Goal: Information Seeking & Learning: Compare options

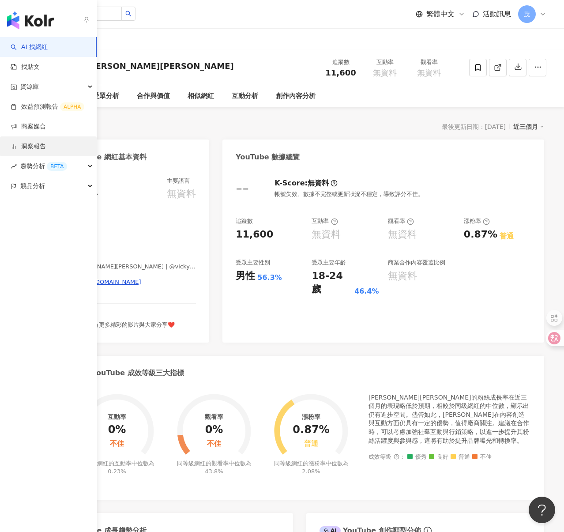
click at [46, 148] on link "洞察報告" at bounding box center [28, 146] width 35 height 9
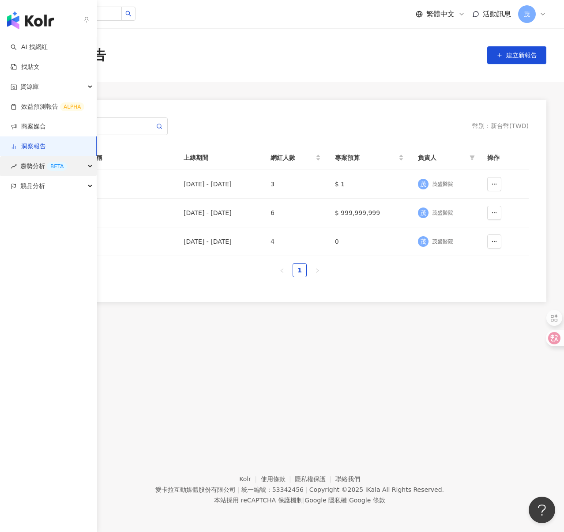
click at [26, 164] on span "趨勢分析 BETA" at bounding box center [43, 166] width 47 height 20
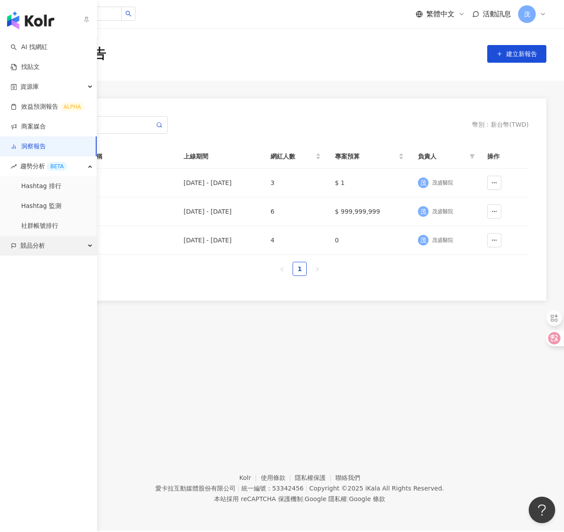
scroll to position [2, 0]
click at [29, 241] on span "競品分析" at bounding box center [32, 246] width 25 height 20
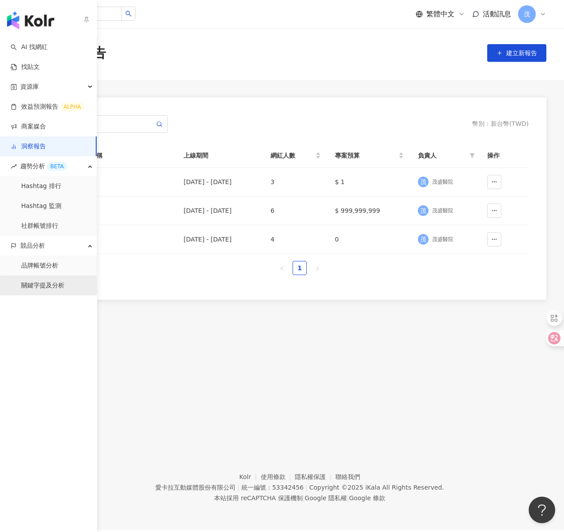
click at [38, 286] on link "關鍵字提及分析" at bounding box center [42, 285] width 43 height 9
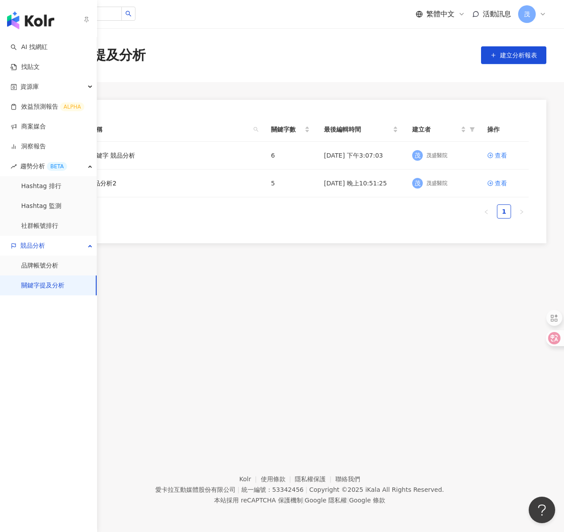
scroll to position [4, 0]
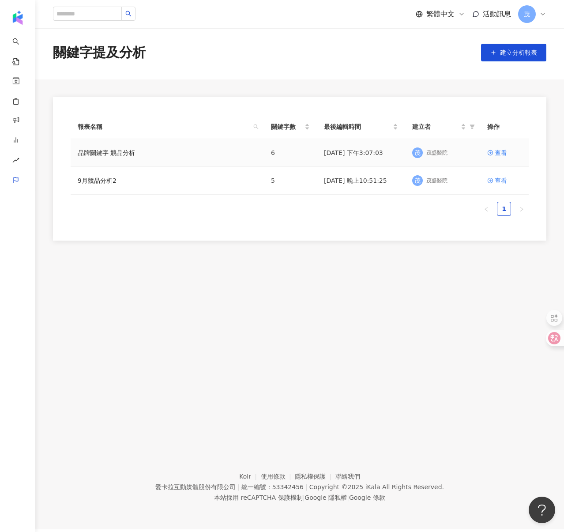
click at [188, 153] on div "品牌關鍵字 競品分析" at bounding box center [167, 153] width 179 height 10
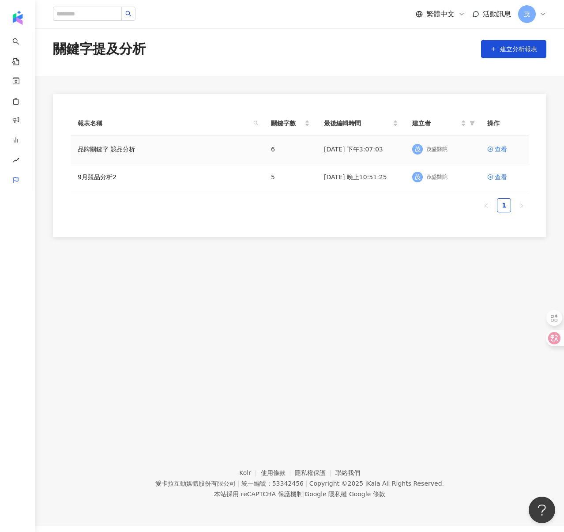
scroll to position [7, 0]
click at [497, 148] on div "查看" at bounding box center [501, 148] width 12 height 10
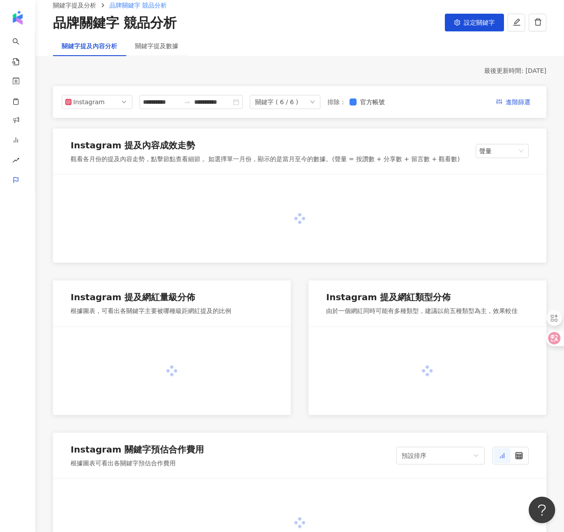
scroll to position [43, 0]
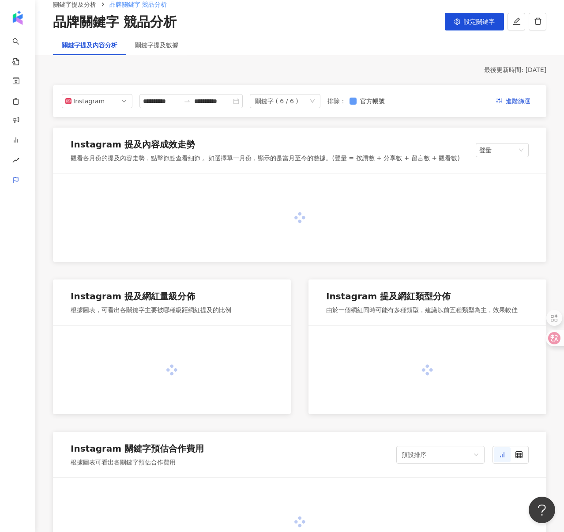
click at [362, 105] on label "官方帳號" at bounding box center [369, 101] width 39 height 10
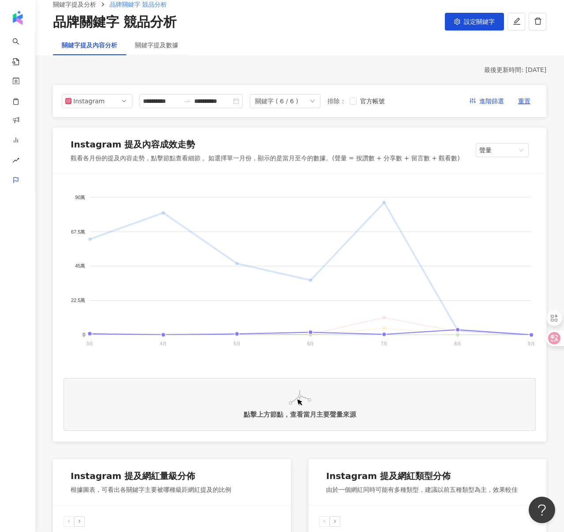
click at [80, 496] on span "5.TFC" at bounding box center [69, 499] width 21 height 6
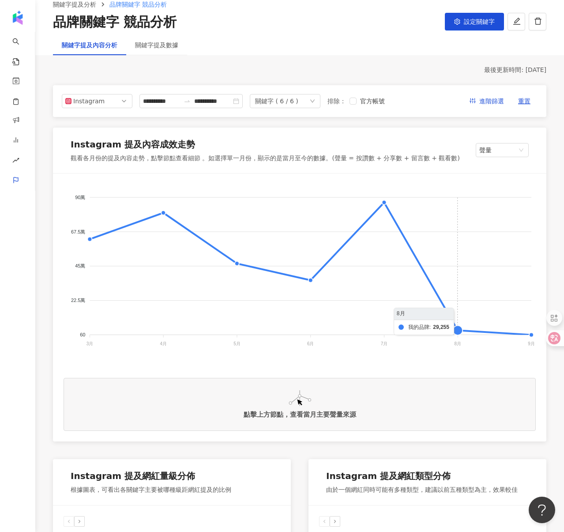
click at [459, 328] on foreignobject "我的品牌 5.TFC 2.送子鳥 4.王家瑋 3.禾馨宜蘊 6.華育婦產科診所" at bounding box center [300, 272] width 472 height 177
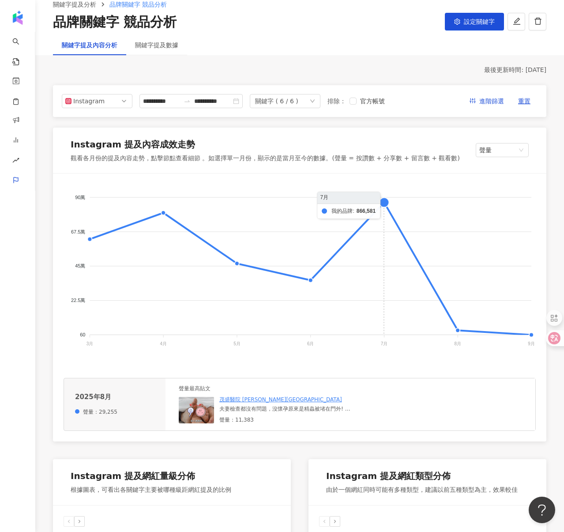
click at [389, 211] on foreignobject "我的品牌 5.TFC 2.送子鳥 4.王家瑋 3.禾馨宜蘊 6.華育婦產科診所" at bounding box center [300, 272] width 472 height 177
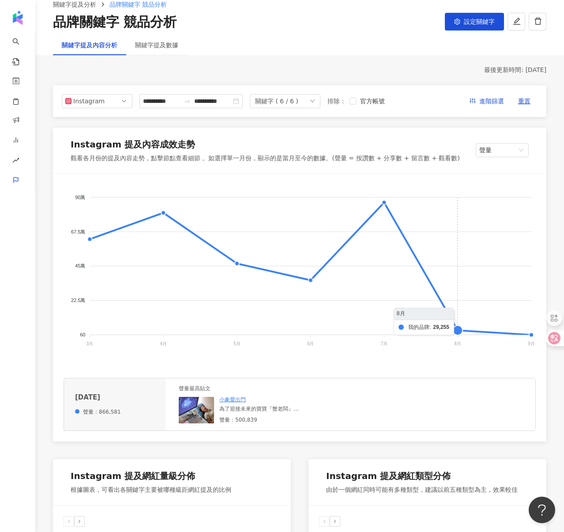
click at [459, 332] on foreignobject "我的品牌 5.TFC 2.送子鳥 4.王家瑋 3.禾馨宜蘊 6.華育婦產科診所" at bounding box center [300, 272] width 472 height 177
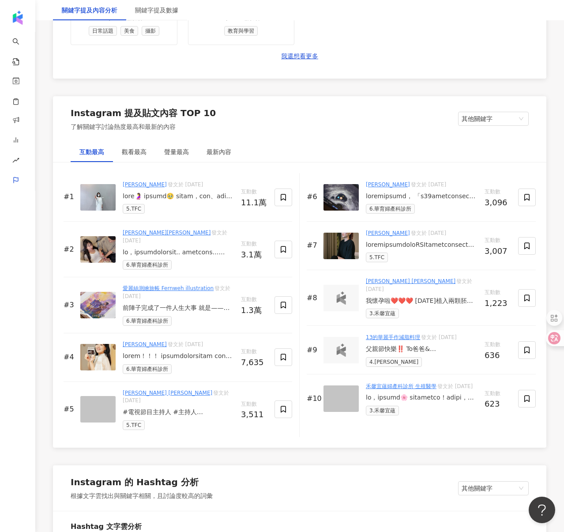
scroll to position [1328, 0]
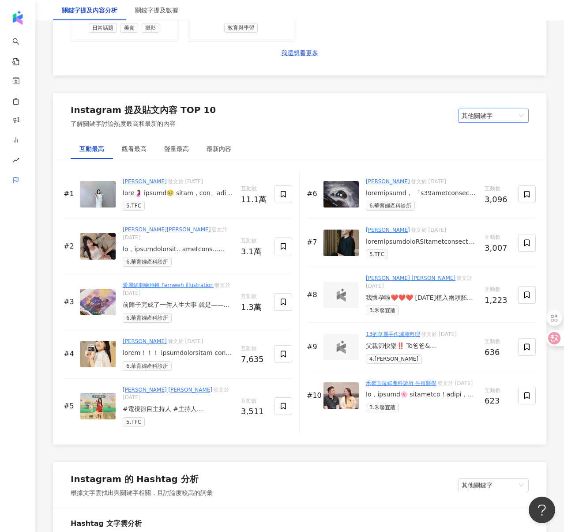
click at [483, 119] on span "其他關鍵字" at bounding box center [494, 115] width 64 height 13
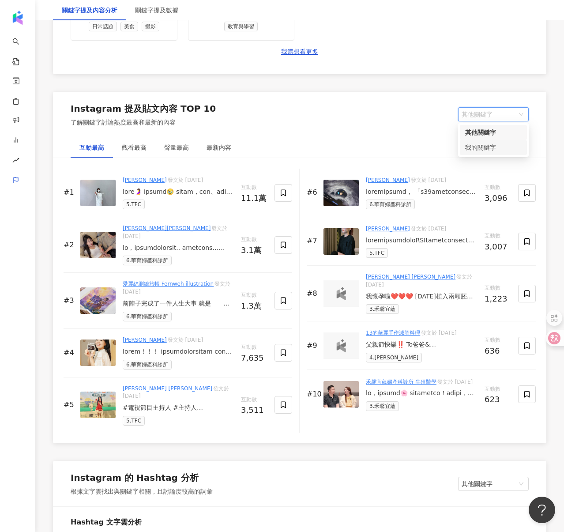
scroll to position [1328, 0]
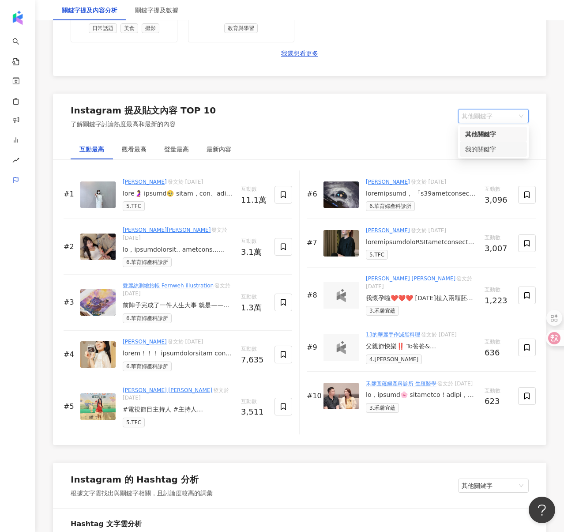
click at [476, 144] on div "我的關鍵字" at bounding box center [493, 149] width 57 height 10
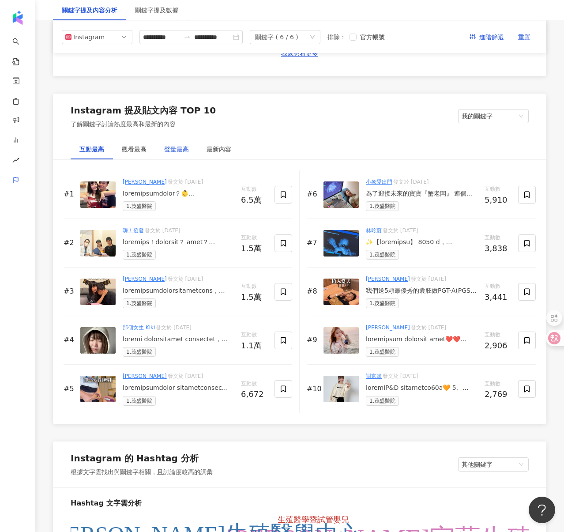
click at [174, 147] on div "聲量最高" at bounding box center [176, 149] width 25 height 10
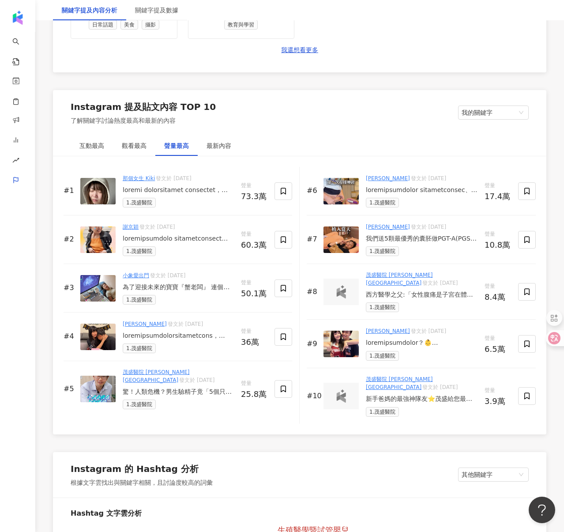
scroll to position [1334, 0]
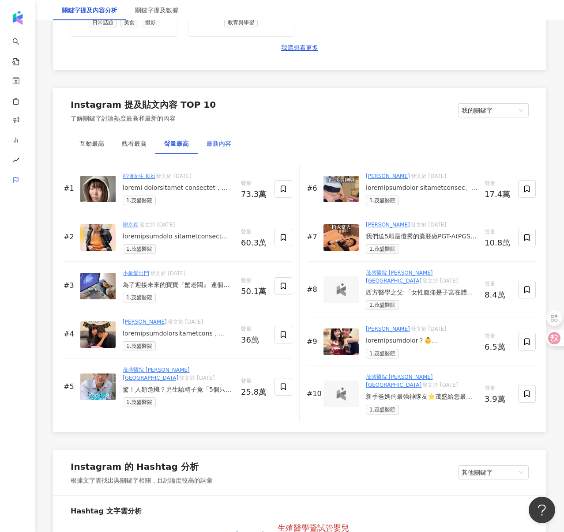
click at [223, 143] on div "最新內容" at bounding box center [219, 144] width 25 height 10
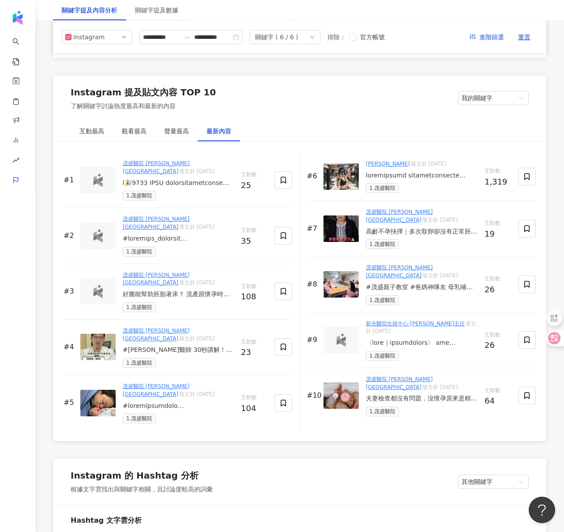
scroll to position [1346, 0]
click at [167, 40] on input "**********" at bounding box center [161, 37] width 37 height 10
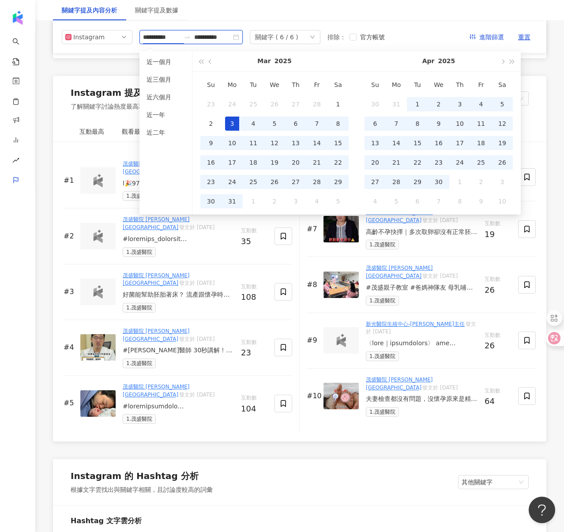
scroll to position [1345, 0]
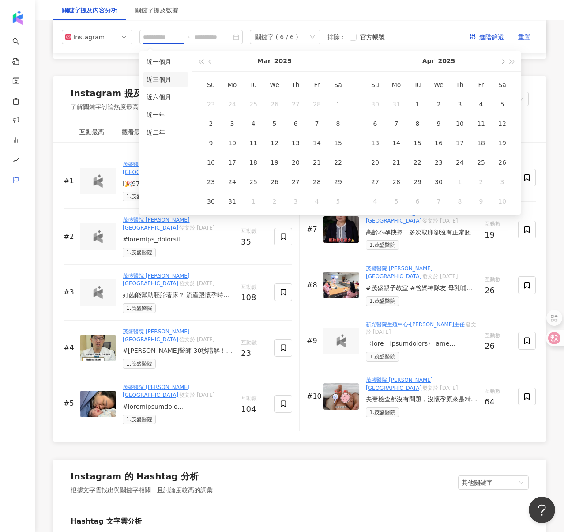
click at [174, 74] on li "近三個月" at bounding box center [165, 79] width 45 height 14
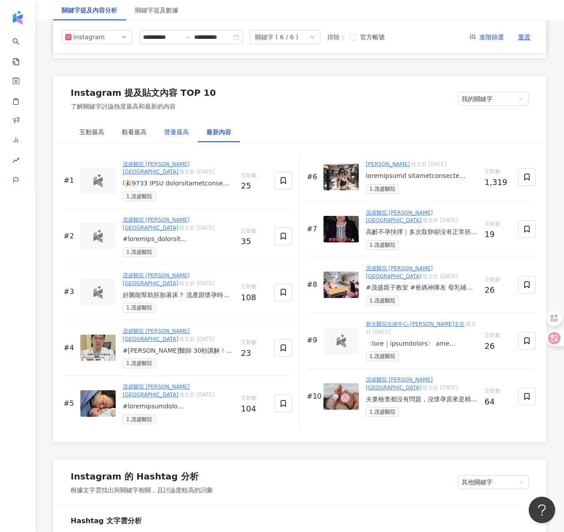
click at [177, 124] on div "聲量最高" at bounding box center [176, 132] width 42 height 20
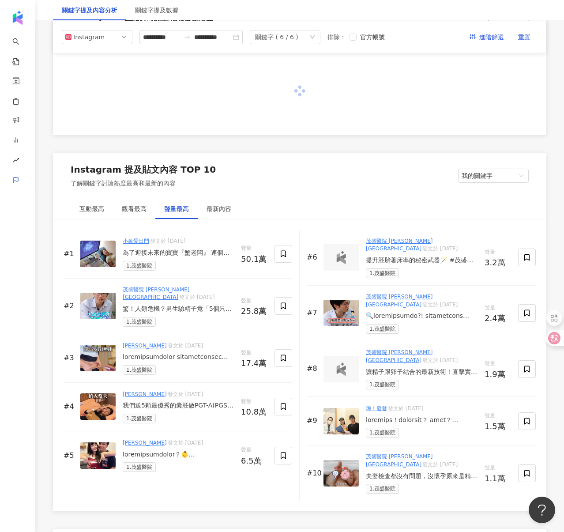
scroll to position [1061, 0]
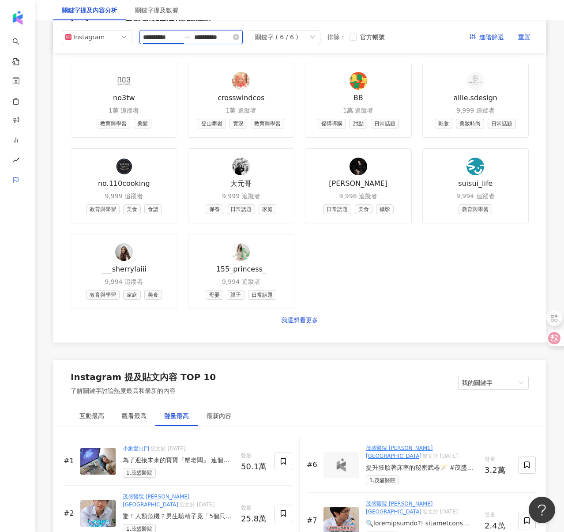
click at [169, 36] on input "**********" at bounding box center [161, 37] width 37 height 10
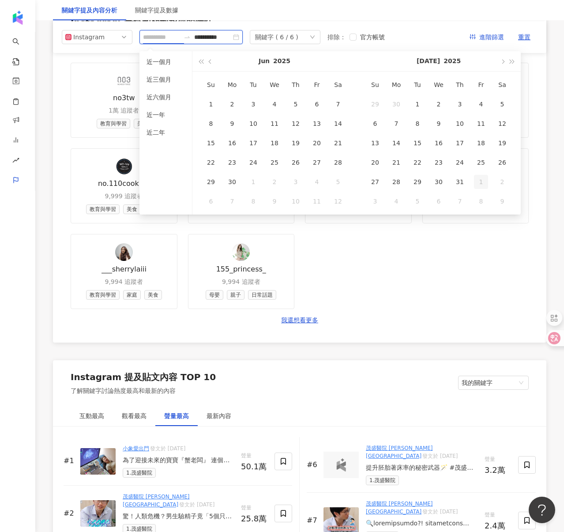
type input "**********"
click at [480, 182] on div "1" at bounding box center [481, 182] width 14 height 14
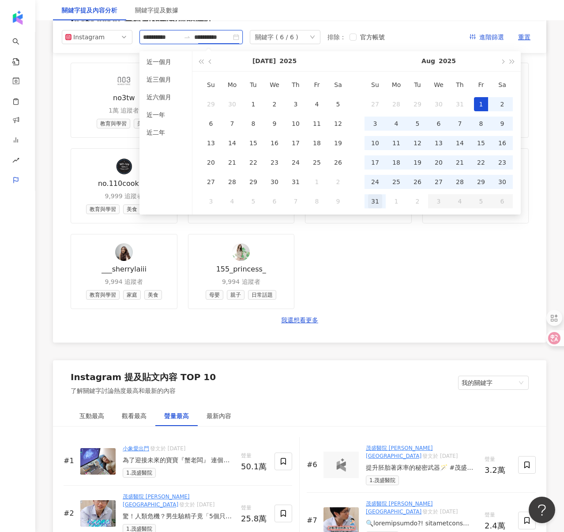
type input "**********"
click at [380, 205] on div "31" at bounding box center [375, 201] width 14 height 14
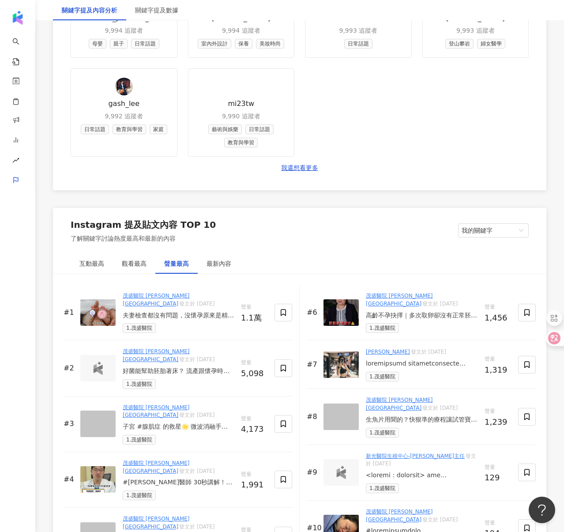
scroll to position [1227, 0]
click at [444, 362] on div at bounding box center [422, 363] width 112 height 9
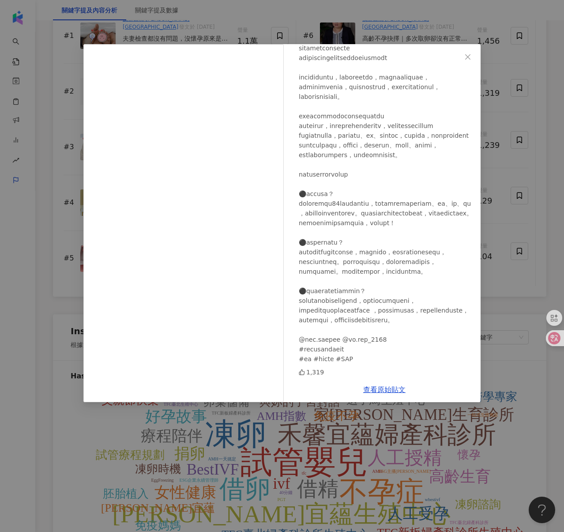
scroll to position [1509, 0]
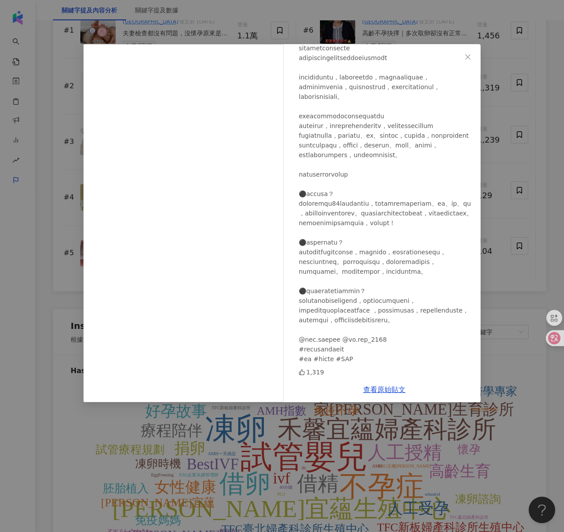
click at [500, 205] on div "Sara Lee 2025/8/24 1,319 查看原始貼文" at bounding box center [282, 266] width 564 height 532
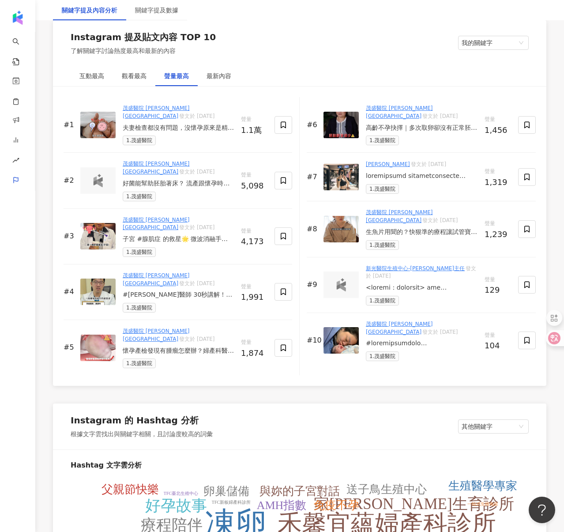
click at [351, 174] on img at bounding box center [341, 177] width 35 height 26
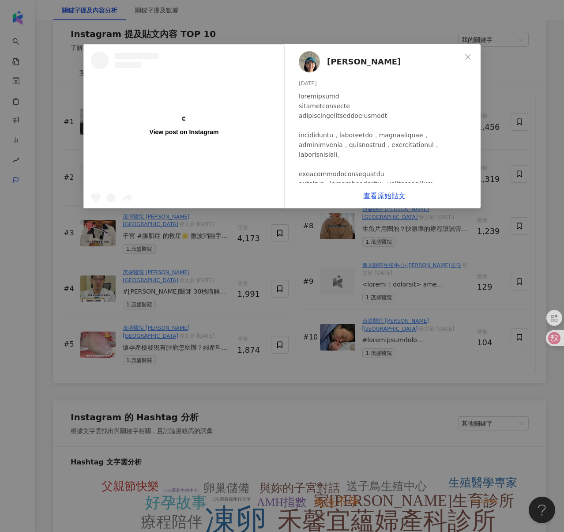
scroll to position [1419, 0]
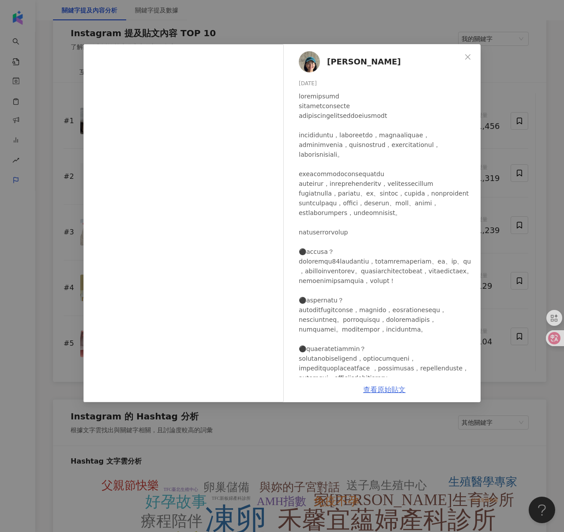
click at [386, 390] on link "查看原始貼文" at bounding box center [384, 389] width 42 height 8
click at [377, 15] on div "Sara Lee 2025/8/24 1,319 查看原始貼文" at bounding box center [282, 266] width 564 height 532
